Goal: Find specific page/section: Find specific page/section

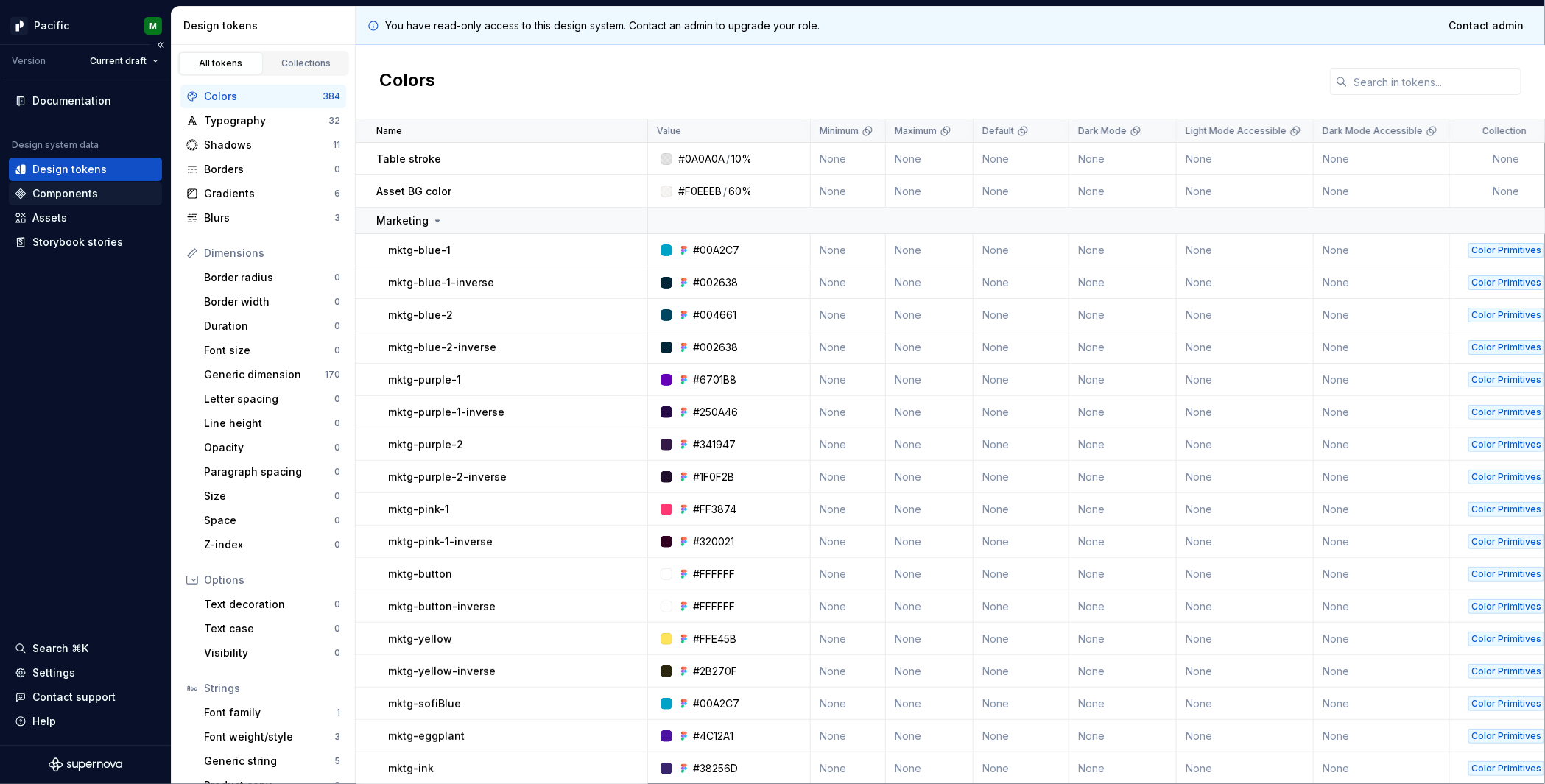
click at [99, 187] on div "Components" at bounding box center [85, 193] width 142 height 15
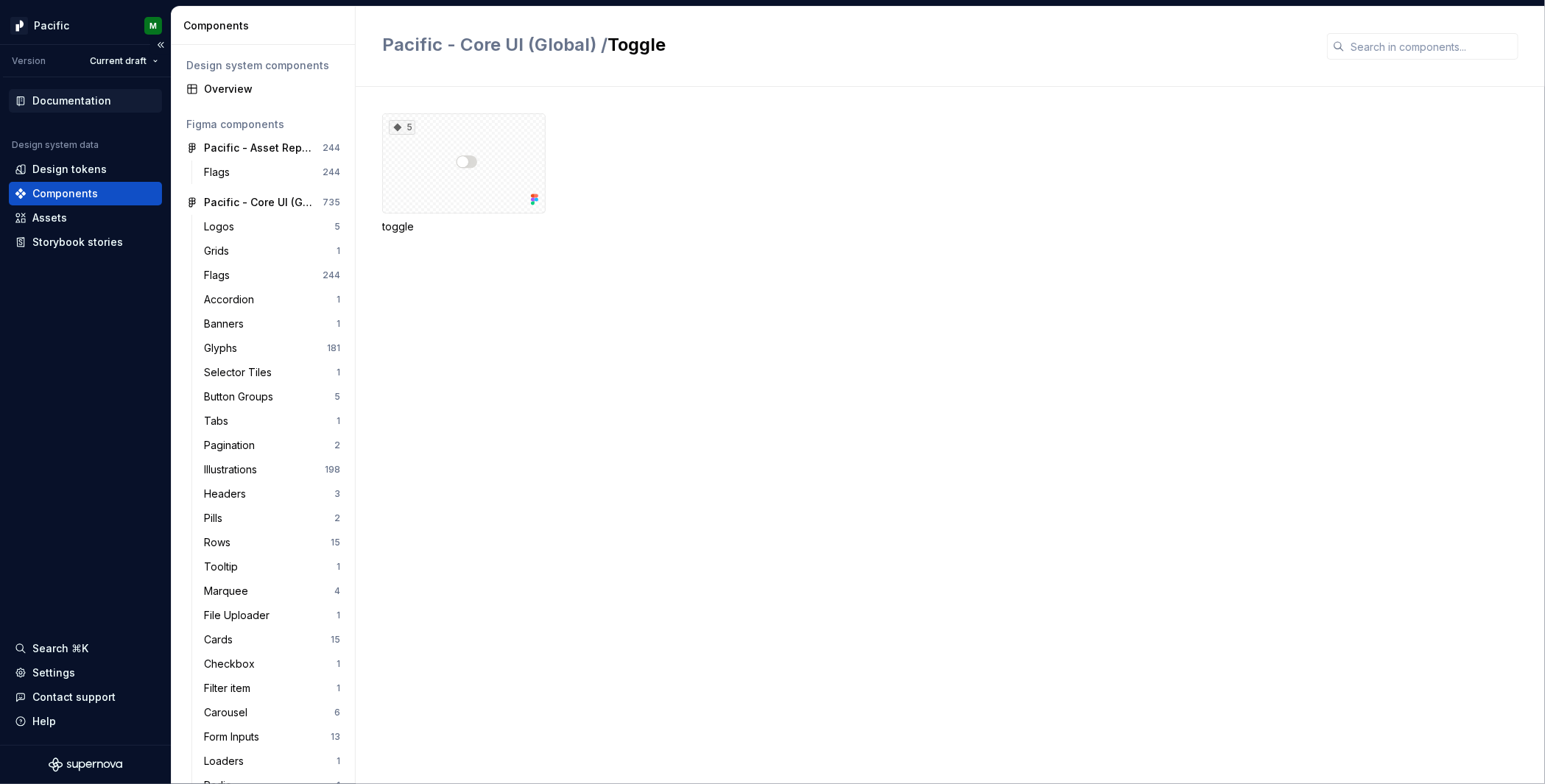
click at [99, 95] on div "Documentation" at bounding box center [71, 101] width 79 height 15
